Goal: Check status: Check status

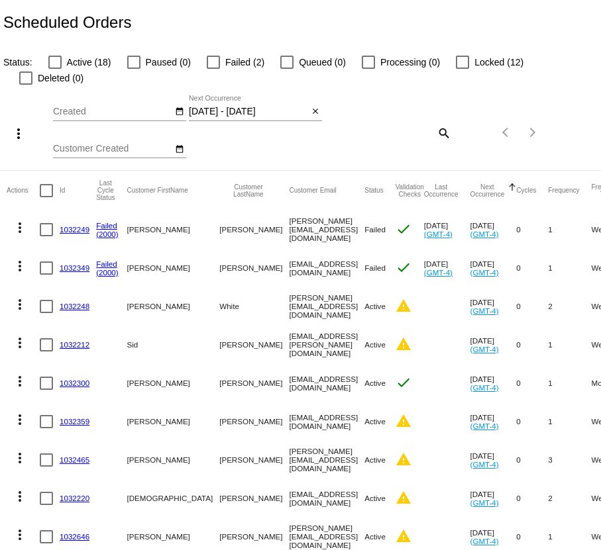
click at [58, 62] on div at bounding box center [54, 62] width 13 height 13
click at [55, 69] on input "Active (18)" at bounding box center [54, 69] width 1 height 1
checkbox input "true"
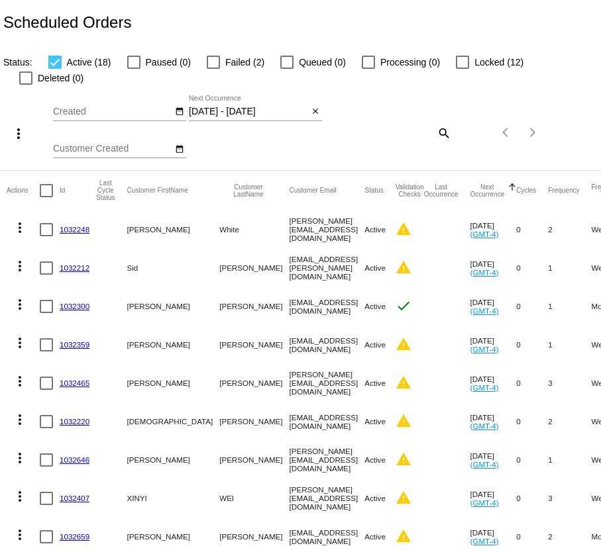
click at [212, 60] on div at bounding box center [213, 62] width 13 height 13
click at [213, 69] on input "Failed (2)" at bounding box center [213, 69] width 1 height 1
checkbox input "true"
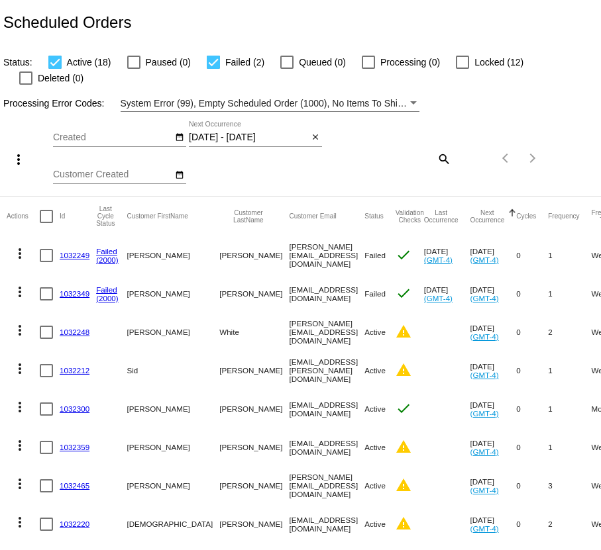
scroll to position [11, 0]
